Goal: Task Accomplishment & Management: Use online tool/utility

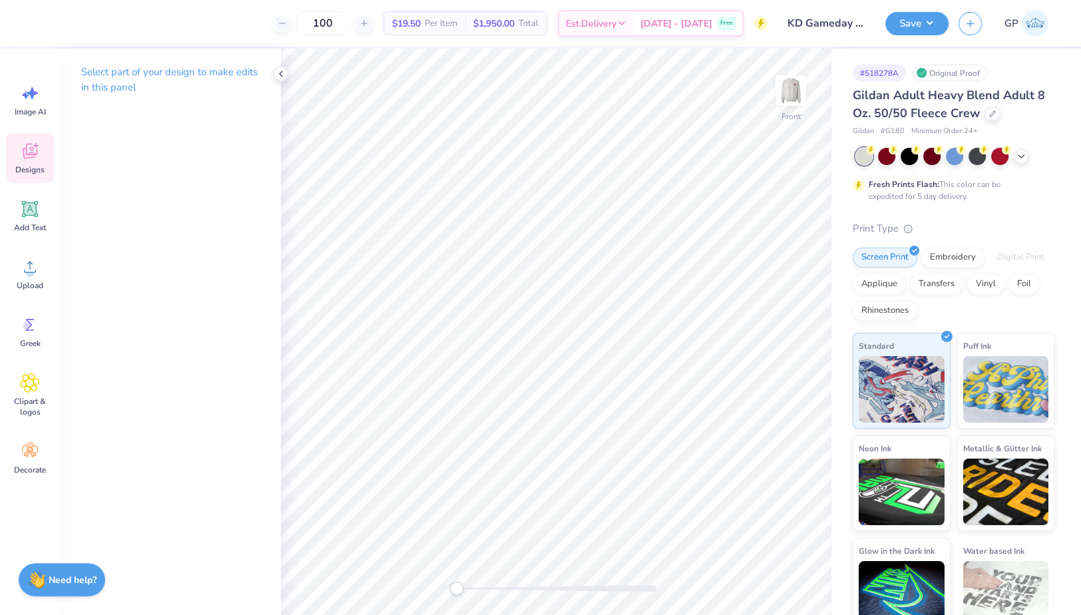
click at [31, 154] on icon at bounding box center [30, 151] width 15 height 15
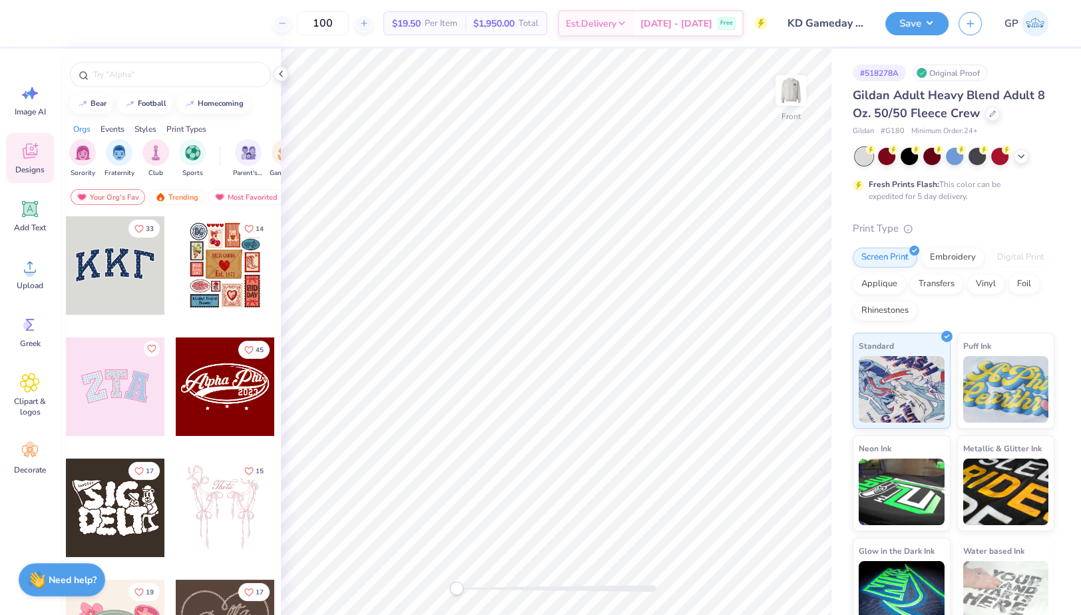
click at [30, 154] on icon at bounding box center [30, 151] width 20 height 20
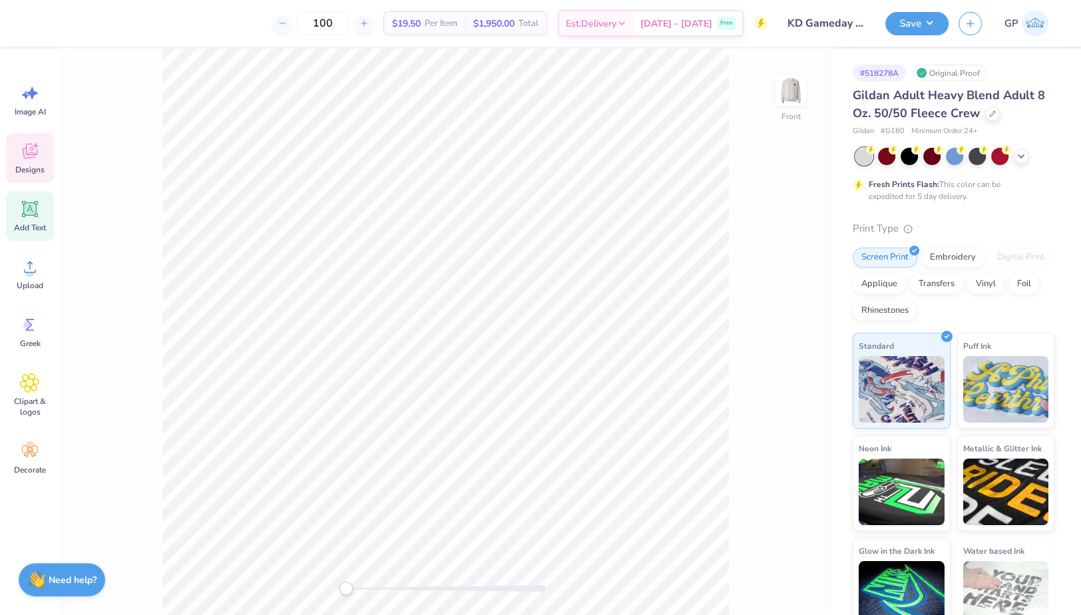
click at [29, 208] on icon at bounding box center [30, 209] width 16 height 16
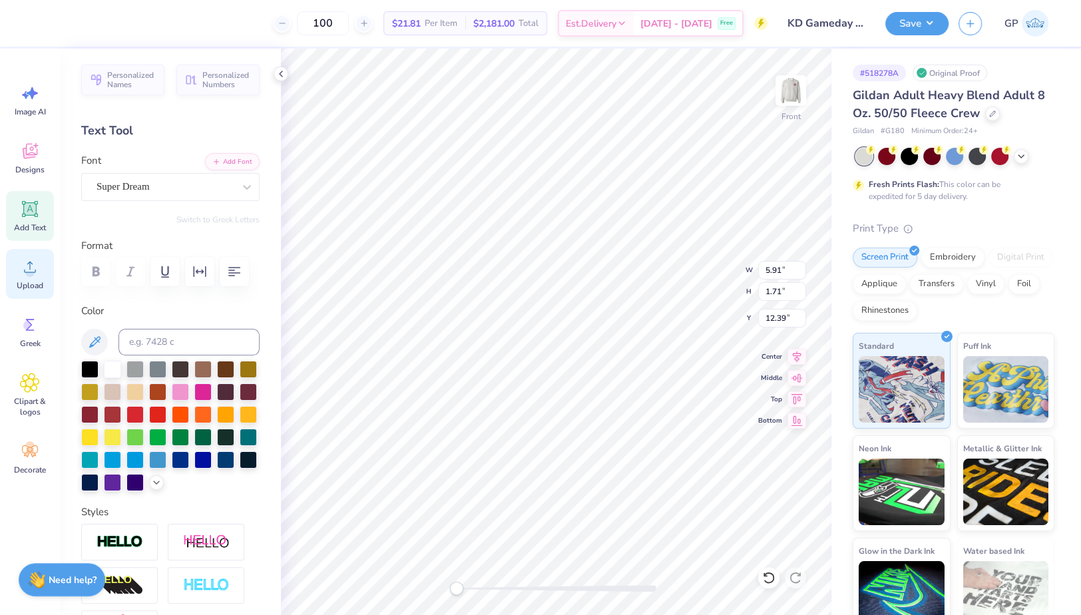
click at [23, 265] on icon at bounding box center [30, 267] width 20 height 20
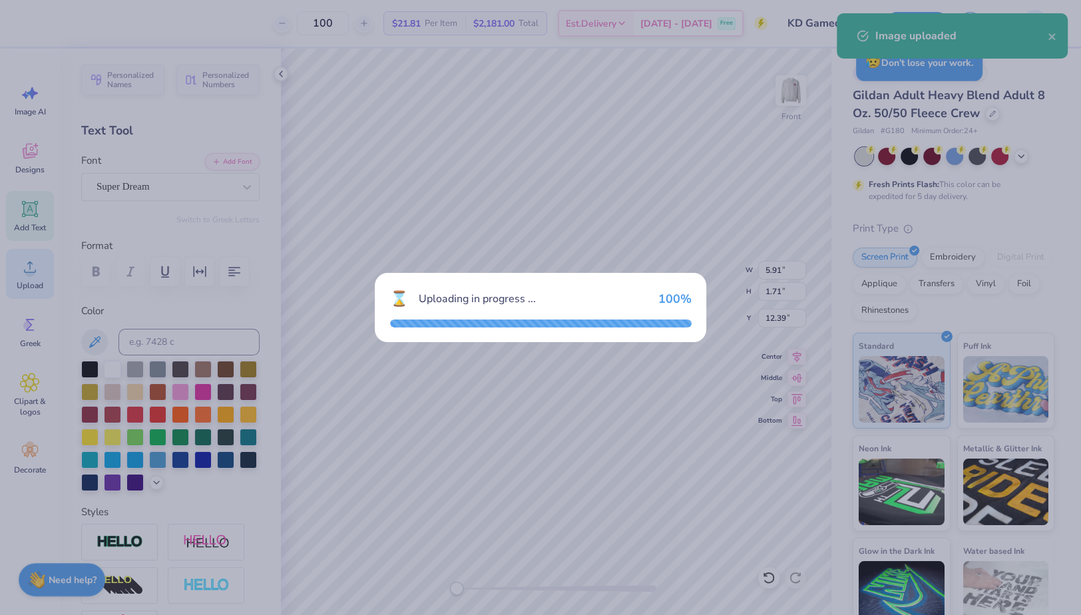
type input "14.13"
type input "14.75"
type input "5.88"
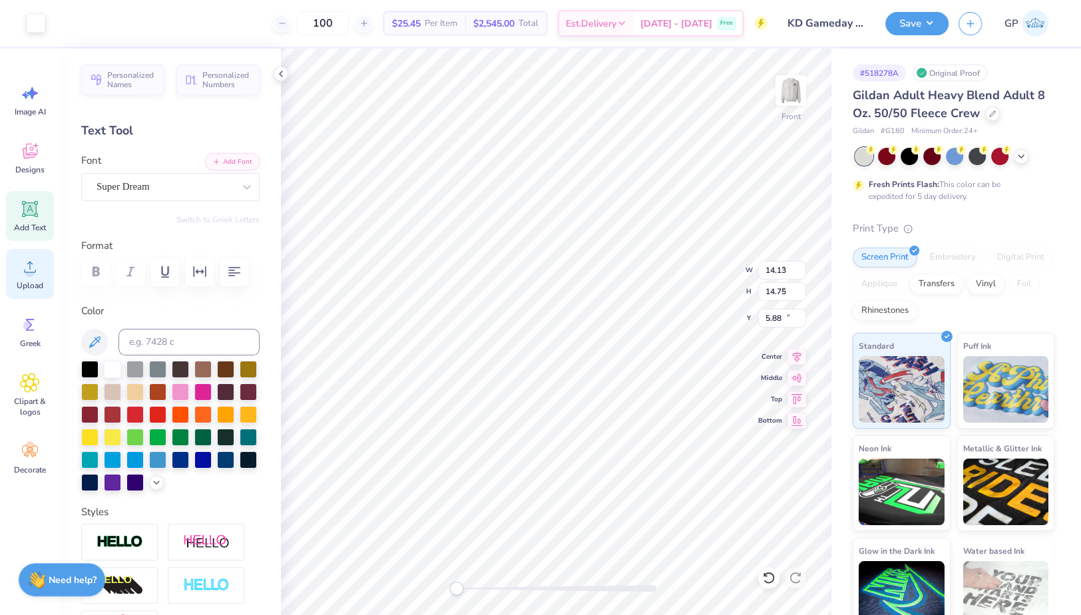
type input "5.91"
type input "1.71"
type input "20.92"
click at [212, 189] on div "Super Dream" at bounding box center [165, 186] width 140 height 21
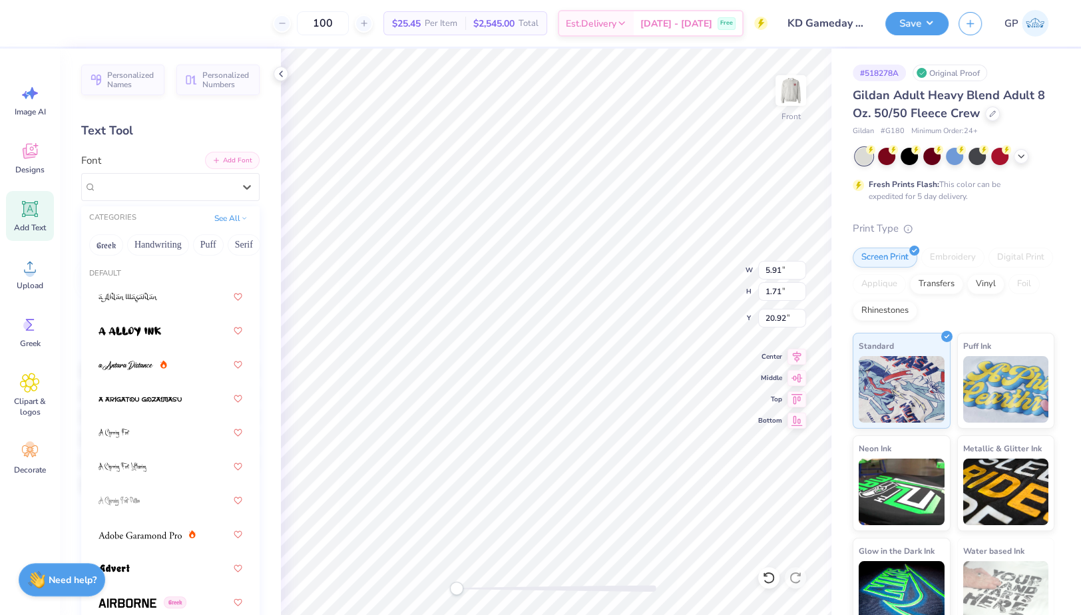
click at [224, 159] on button "Add Font" at bounding box center [232, 160] width 55 height 17
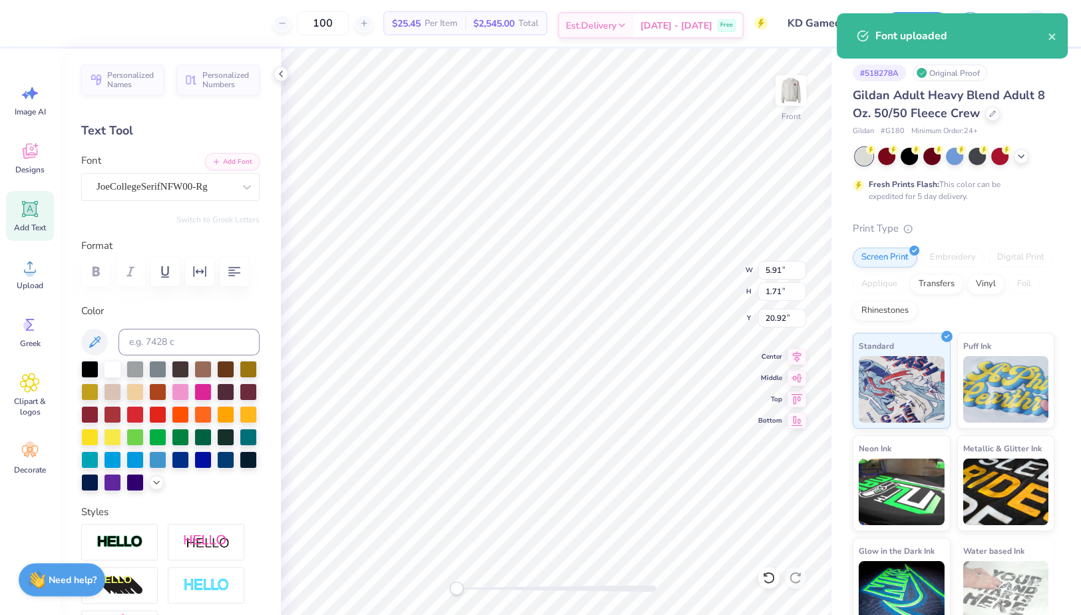
type textarea "“HYDR”"
type input "14.13"
type input "14.75"
type input "5.88"
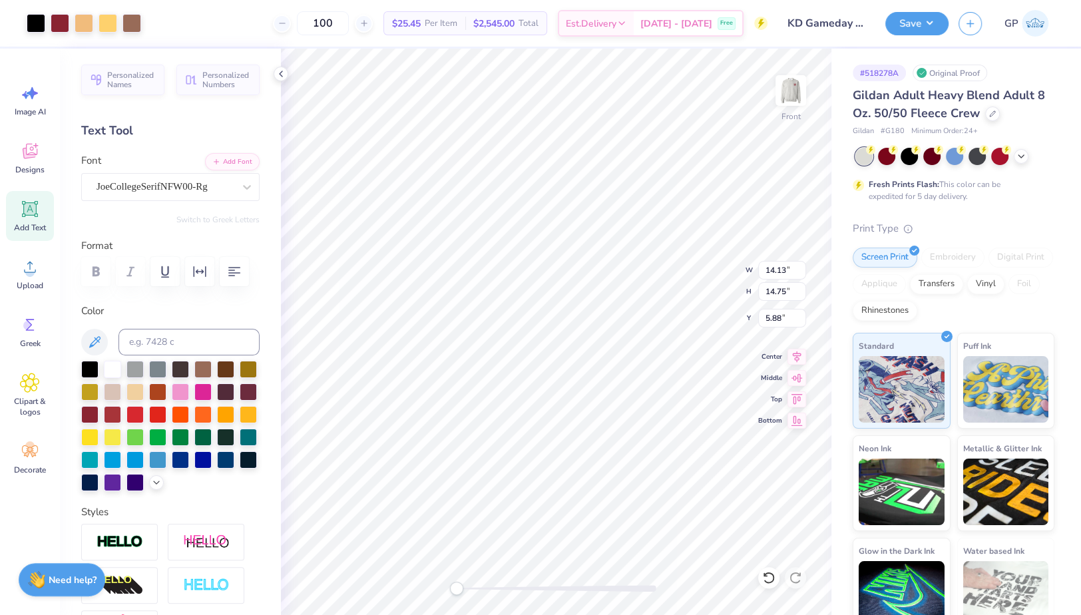
click at [21, 20] on div "Art colors" at bounding box center [70, 23] width 141 height 47
click at [28, 23] on div at bounding box center [36, 22] width 19 height 19
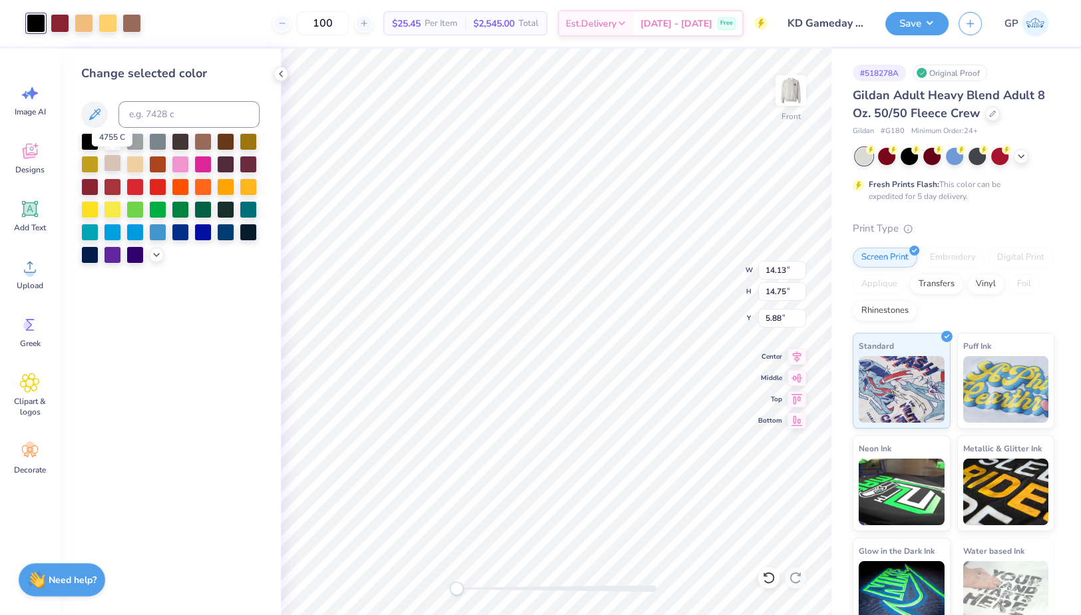
click at [115, 164] on div at bounding box center [112, 162] width 17 height 17
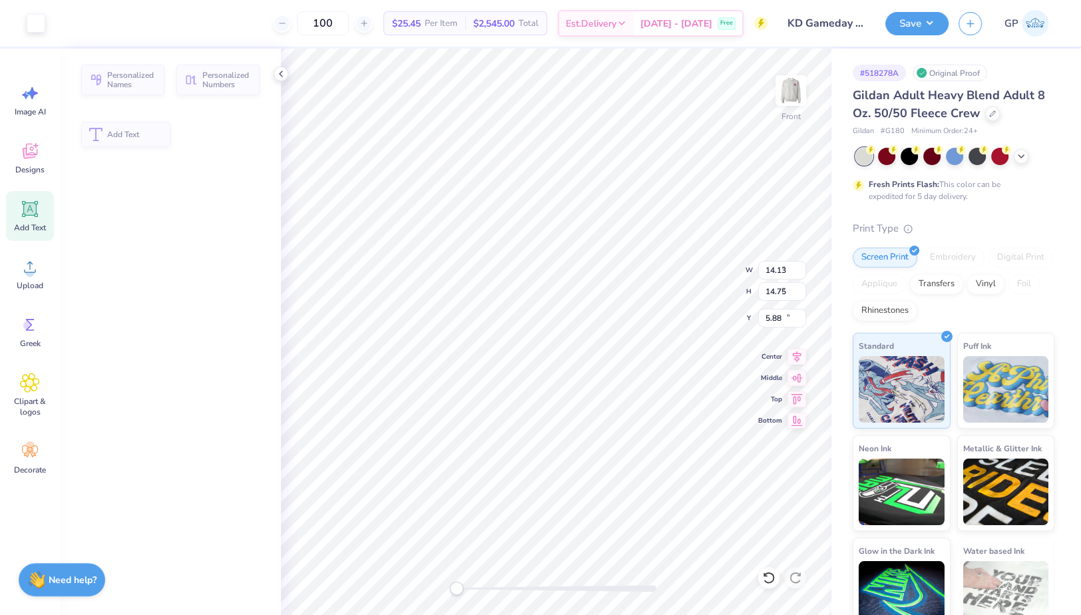
type input "8.57"
type input "1.92"
type input "20.81"
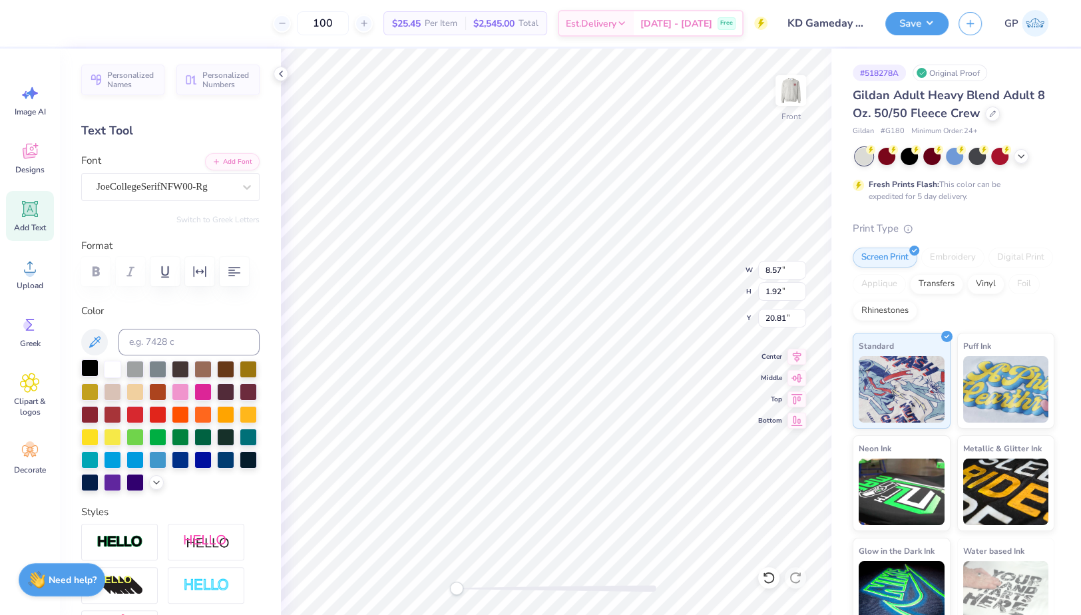
click at [93, 377] on div at bounding box center [89, 367] width 17 height 17
type input "14.13"
type input "14.75"
type input "5.88"
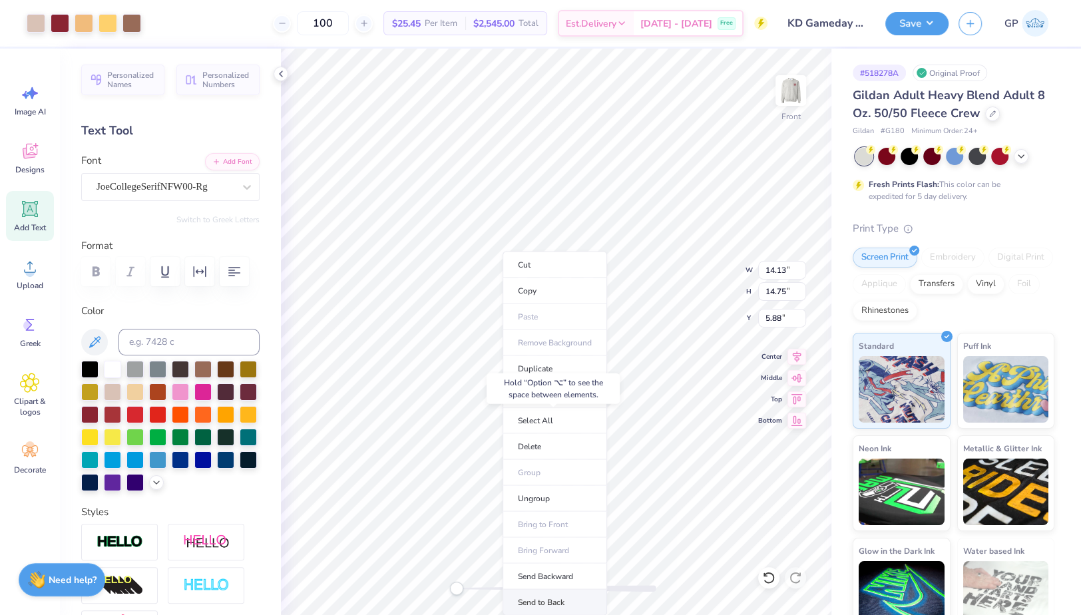
click at [528, 592] on li "Send to Back" at bounding box center [554, 603] width 104 height 26
type input "8.57"
type input "1.92"
type input "18.70"
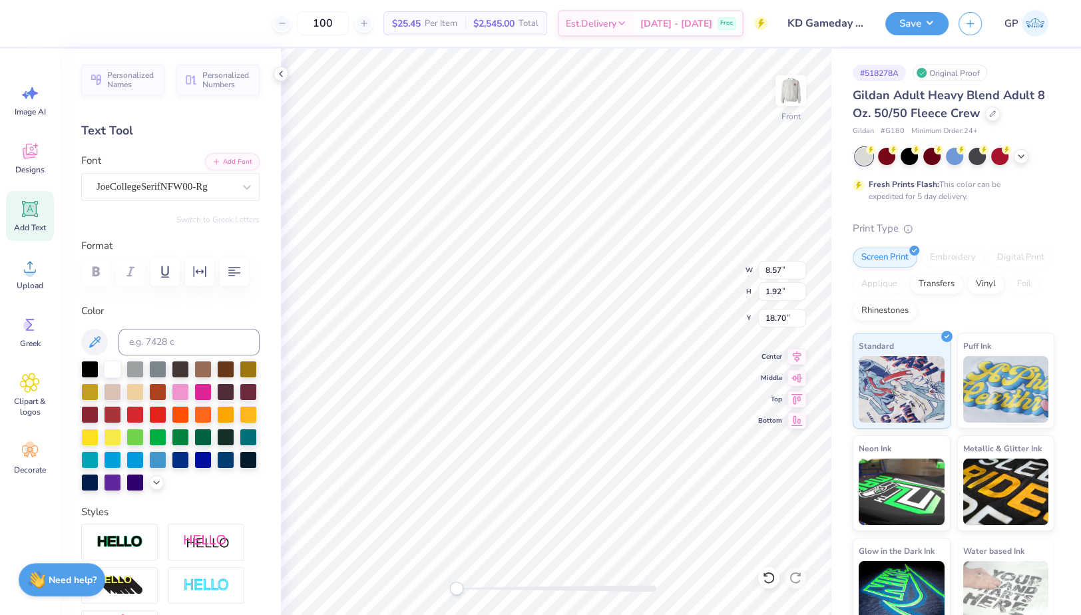
type input "6.54"
type input "1.47"
click at [486, 582] on div at bounding box center [557, 588] width 200 height 13
type input "5.92"
type input "1.33"
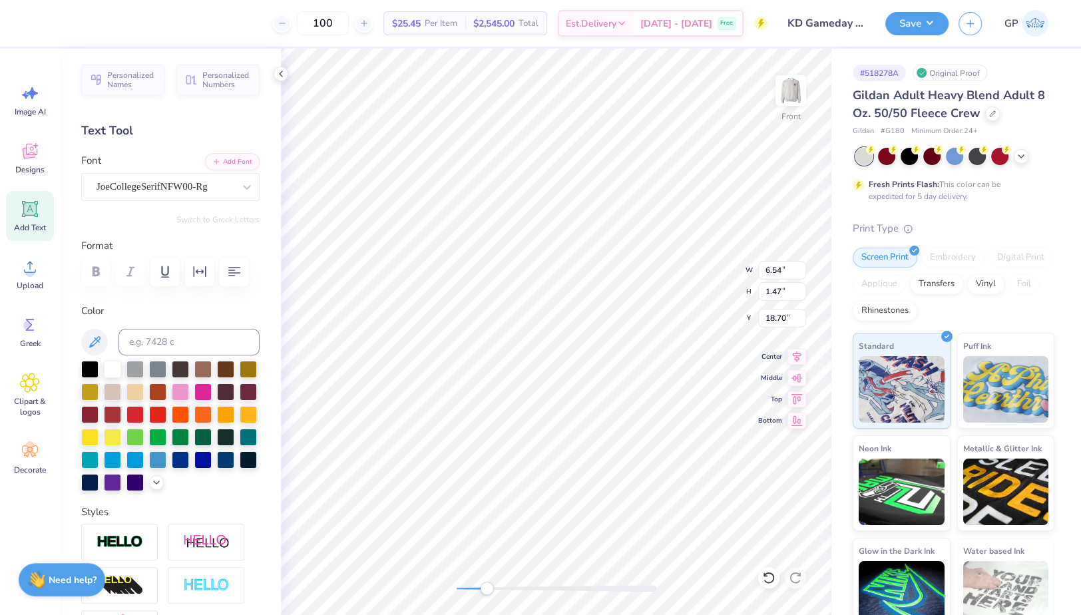
type input "18.84"
click at [502, 591] on div at bounding box center [557, 588] width 200 height 7
type input "5.96"
type input "1.34"
type input "18.74"
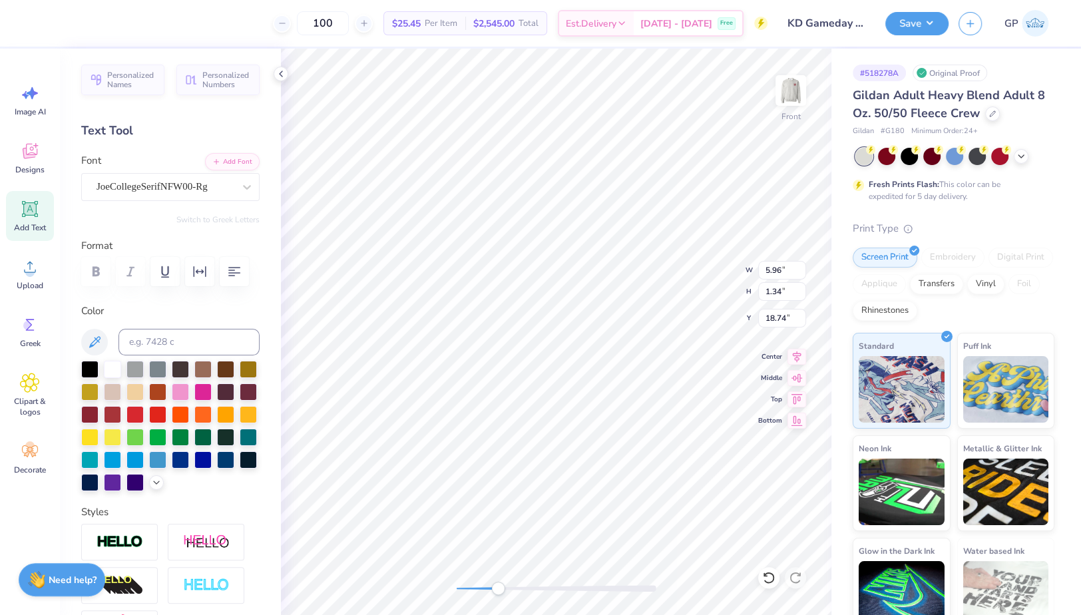
click at [467, 580] on div "Front W 5.96 5.96 " H 1.34 1.34 " Y 18.74 18.74 " Center Middle Top Bottom" at bounding box center [556, 332] width 550 height 566
click at [35, 284] on span "Upload" at bounding box center [30, 285] width 27 height 11
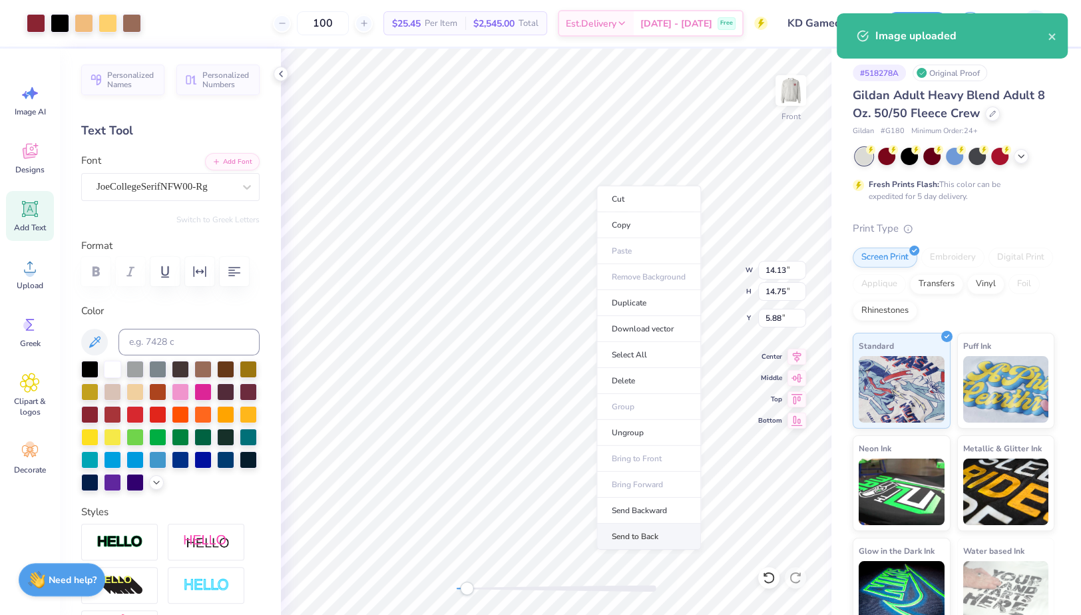
click at [623, 534] on li "Send to Back" at bounding box center [648, 537] width 104 height 26
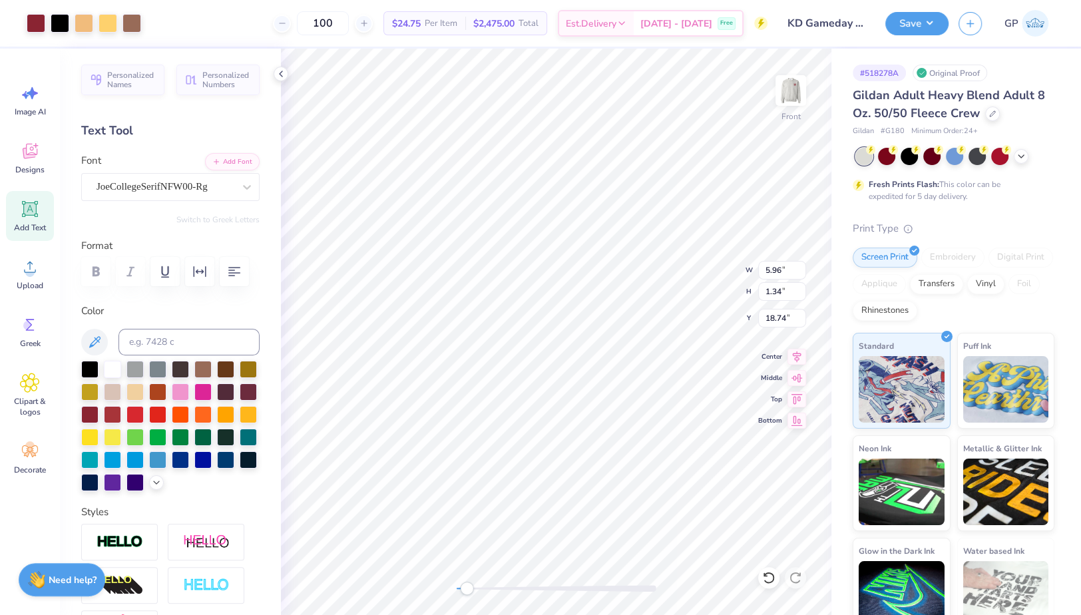
type input "14.13"
type input "14.75"
type input "5.88"
click at [439, 588] on div "Front W 14.13 14.13 " H 14.75 14.75 " Y 5.88 5.88 " Center Middle Top Bottom" at bounding box center [556, 332] width 550 height 566
click at [777, 269] on input "14.13" at bounding box center [782, 270] width 48 height 19
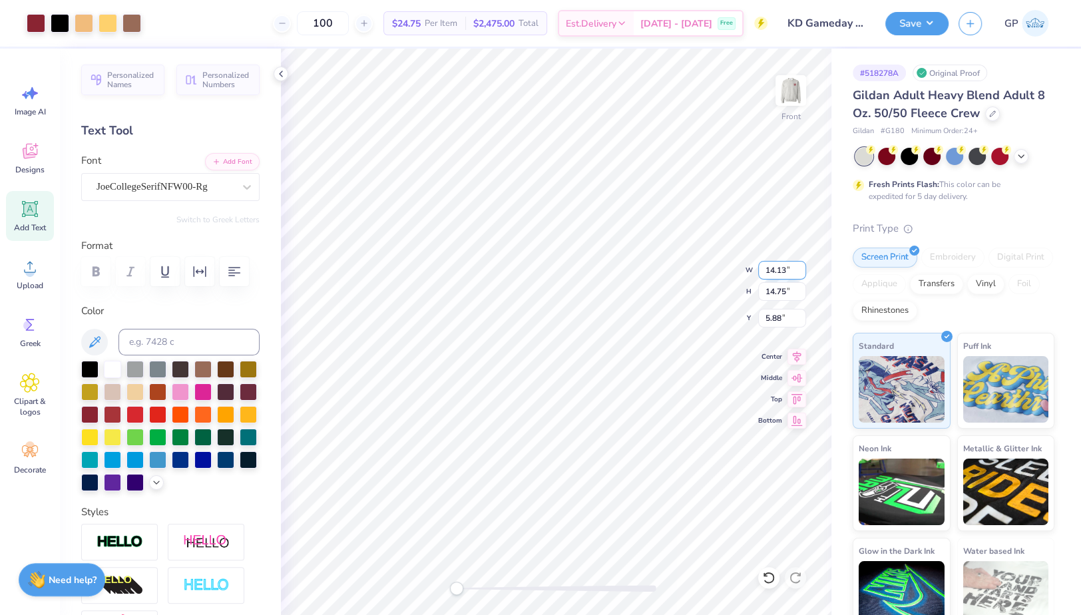
click at [777, 269] on input "14.13" at bounding box center [782, 270] width 48 height 19
type input "12.50"
type input "13.05"
click at [773, 321] on input "2.33" at bounding box center [782, 318] width 48 height 19
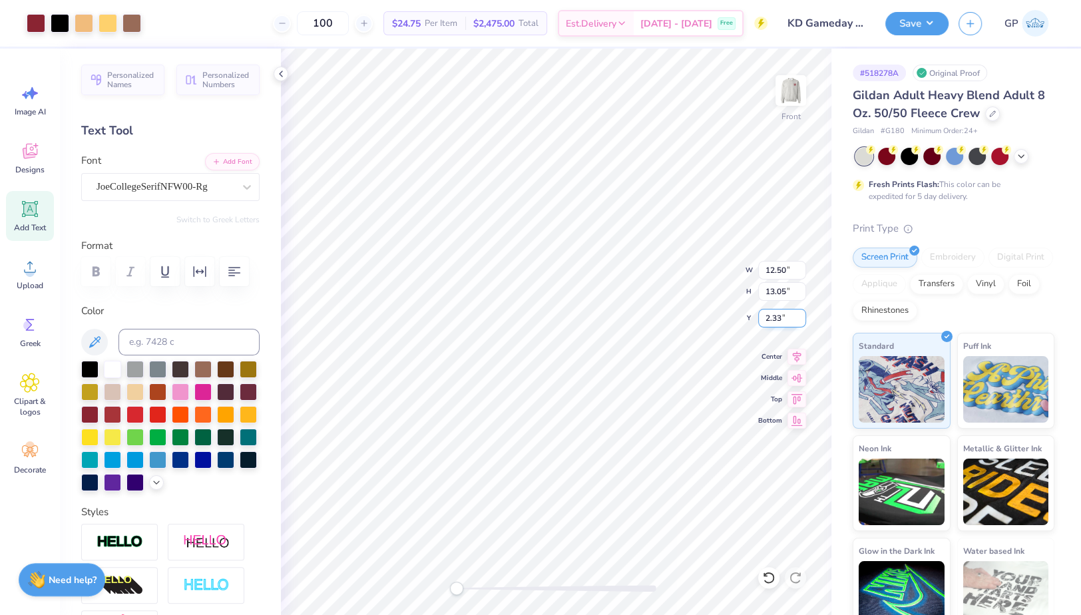
click at [773, 321] on input "2.33" at bounding box center [782, 318] width 48 height 19
type input "3.00"
click at [108, 18] on div at bounding box center [107, 22] width 19 height 19
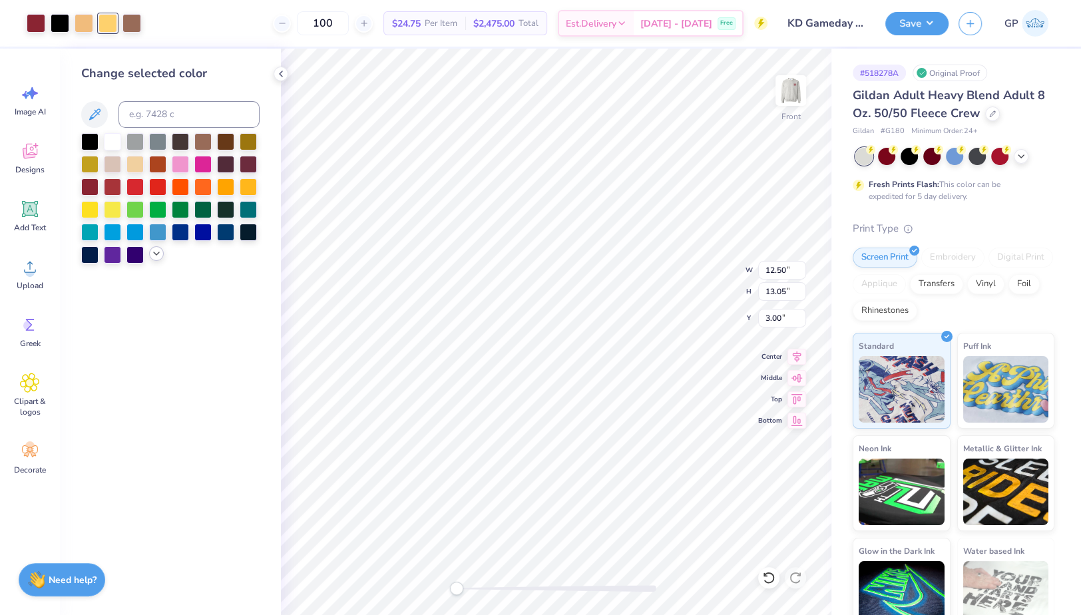
click at [152, 252] on icon at bounding box center [156, 253] width 11 height 11
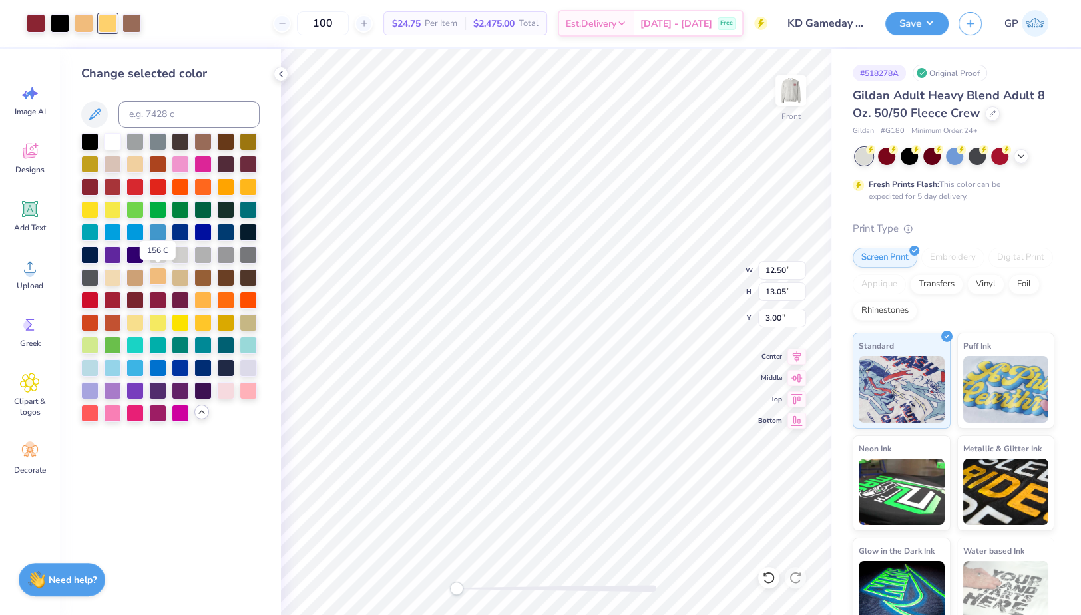
click at [157, 279] on div at bounding box center [157, 276] width 17 height 17
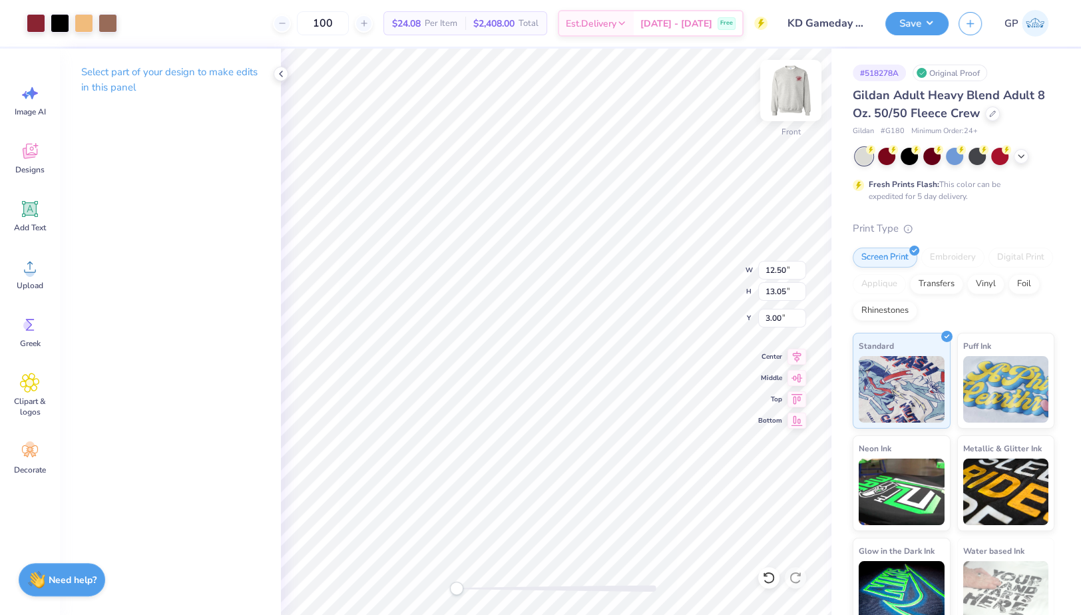
click at [792, 100] on img at bounding box center [790, 90] width 53 height 53
click at [902, 15] on button "Save" at bounding box center [916, 21] width 63 height 23
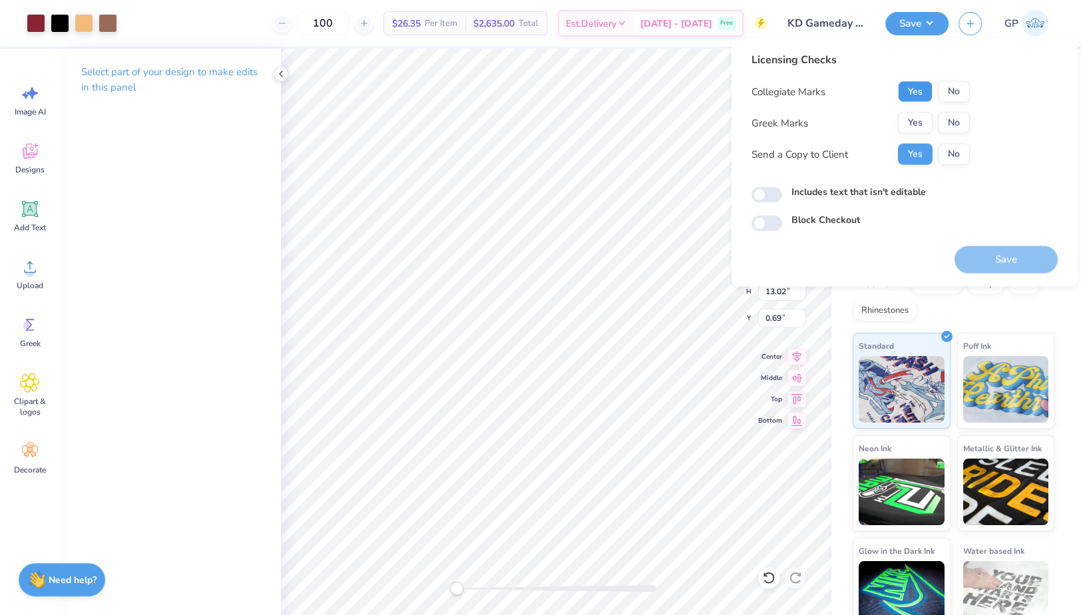
click at [913, 93] on button "Yes" at bounding box center [915, 91] width 35 height 21
click at [913, 128] on button "Yes" at bounding box center [915, 122] width 35 height 21
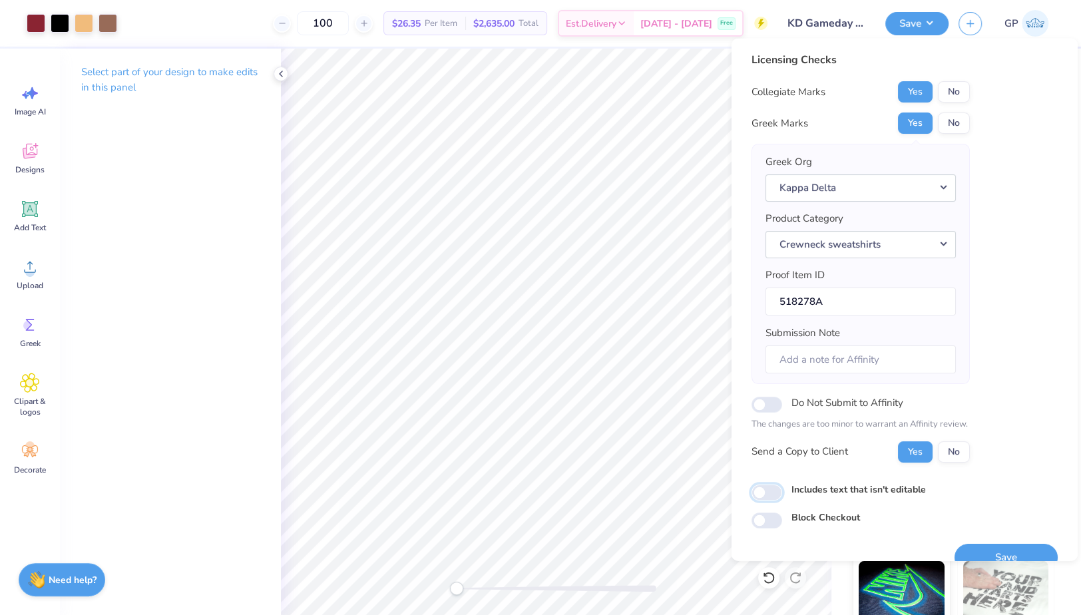
click at [760, 496] on input "Includes text that isn't editable" at bounding box center [766, 492] width 31 height 16
checkbox input "true"
click at [980, 544] on button "Save" at bounding box center [1005, 556] width 103 height 27
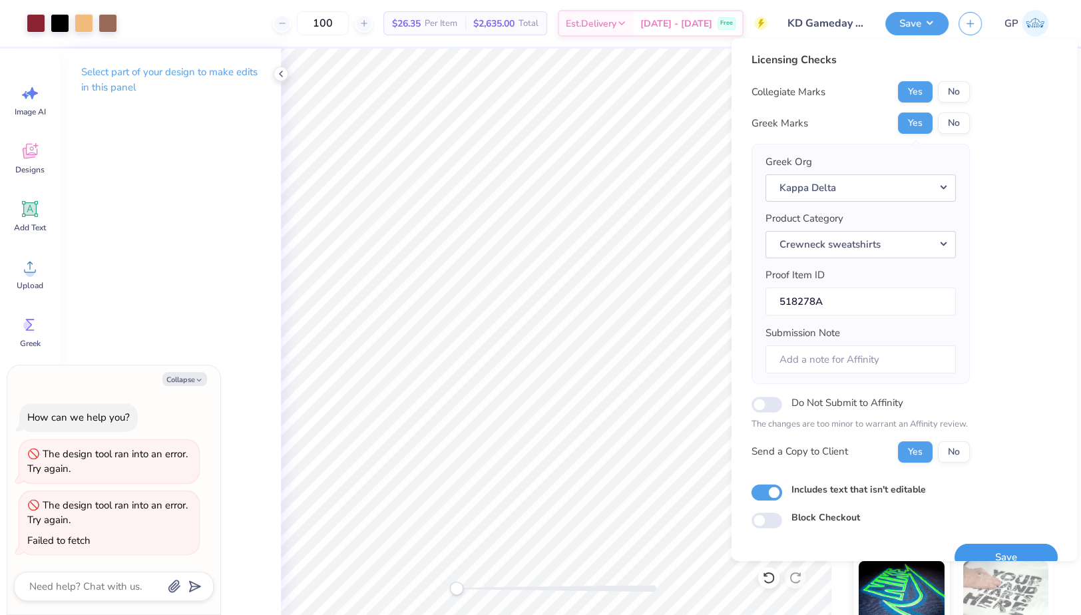
click at [975, 548] on button "Save" at bounding box center [1005, 556] width 103 height 27
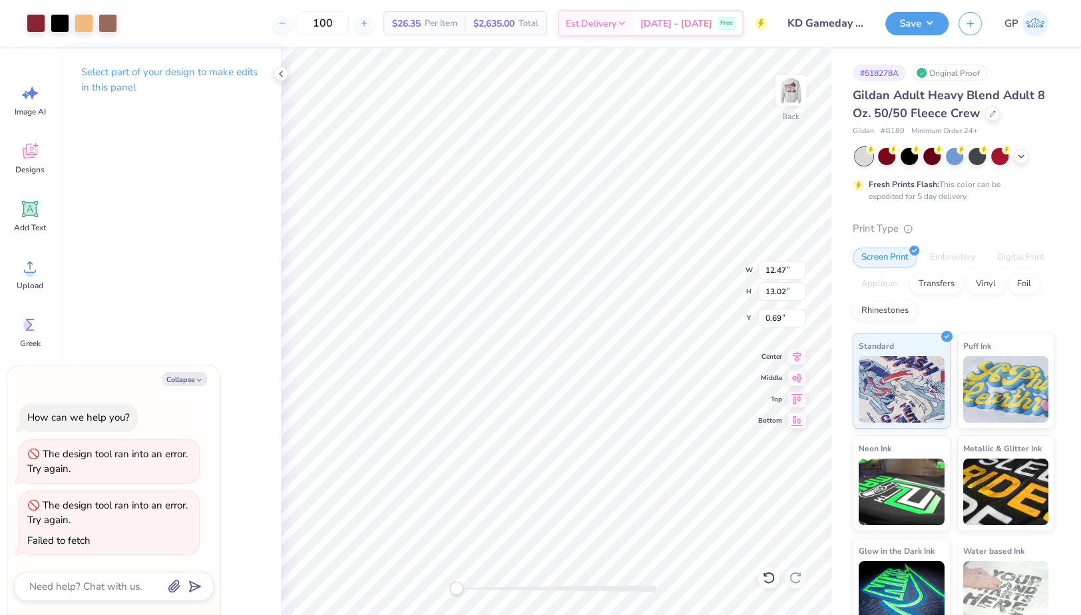
type textarea "x"
